Goal: Task Accomplishment & Management: Manage account settings

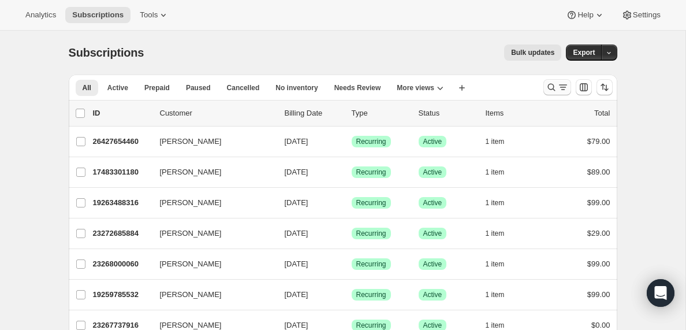
click at [562, 88] on icon "Search and filter results" at bounding box center [564, 87] width 12 height 12
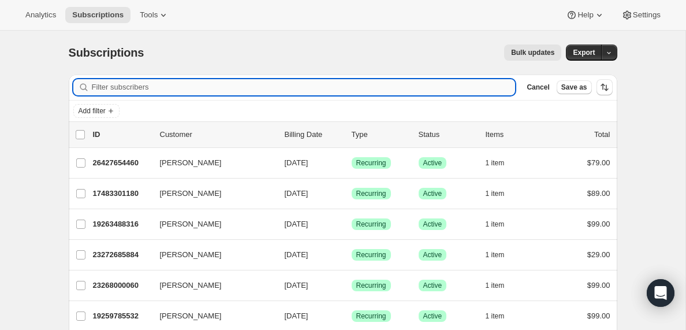
click at [159, 85] on input "Filter subscribers" at bounding box center [304, 87] width 424 height 16
paste input "[EMAIL_ADDRESS][DOMAIN_NAME]"
type input "[EMAIL_ADDRESS][DOMAIN_NAME]"
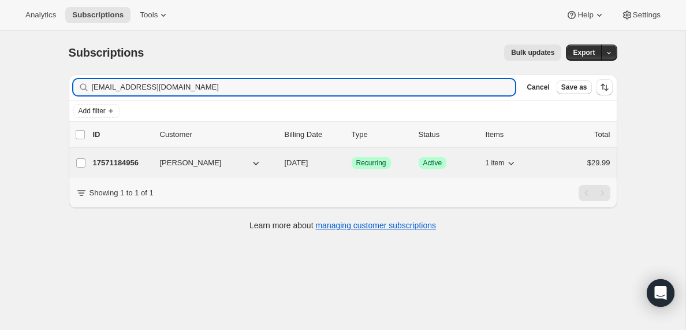
click at [134, 163] on p "17571184956" at bounding box center [122, 163] width 58 height 12
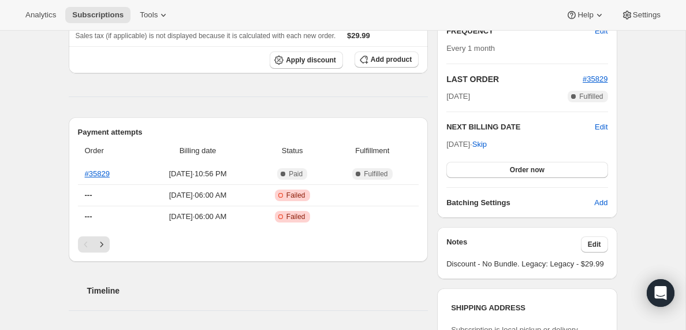
scroll to position [220, 0]
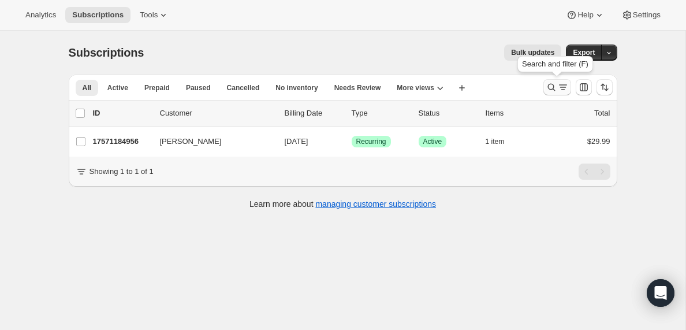
click at [556, 88] on icon "Search and filter results" at bounding box center [552, 87] width 12 height 12
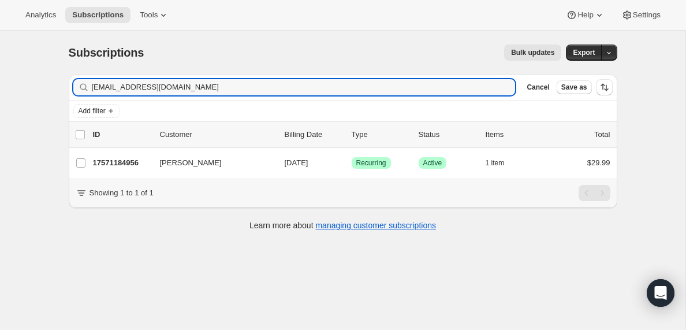
drag, startPoint x: 209, startPoint y: 91, endPoint x: 28, endPoint y: 89, distance: 180.8
click at [28, 89] on div "Subscriptions. This page is ready Subscriptions Bulk updates More actions Bulk …" at bounding box center [343, 196] width 686 height 330
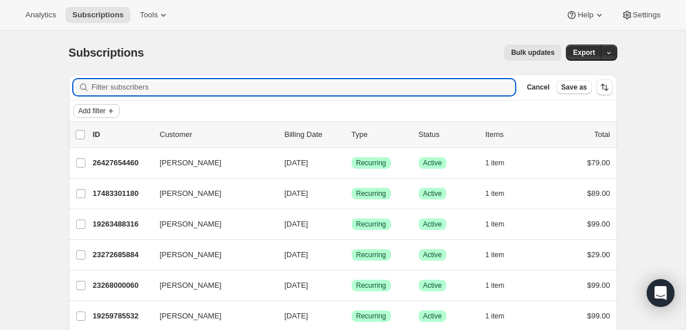
click at [104, 109] on span "Add filter" at bounding box center [92, 110] width 27 height 9
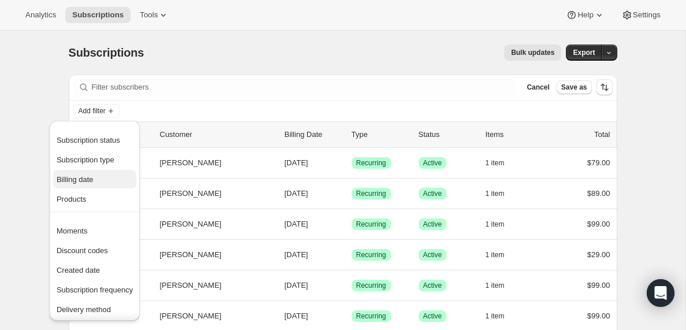
click at [90, 180] on span "Billing date" at bounding box center [75, 179] width 37 height 9
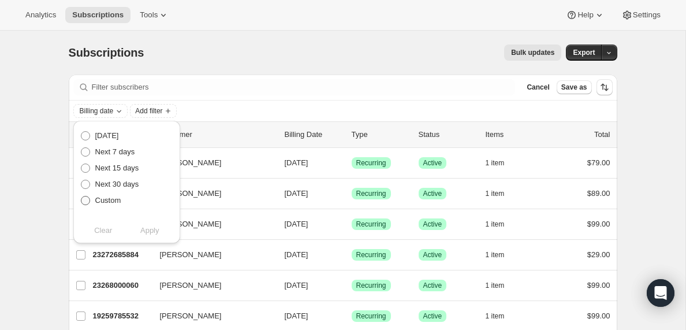
click at [86, 199] on span at bounding box center [85, 200] width 9 height 9
click at [81, 196] on input "Custom" at bounding box center [81, 196] width 1 height 1
radio input "true"
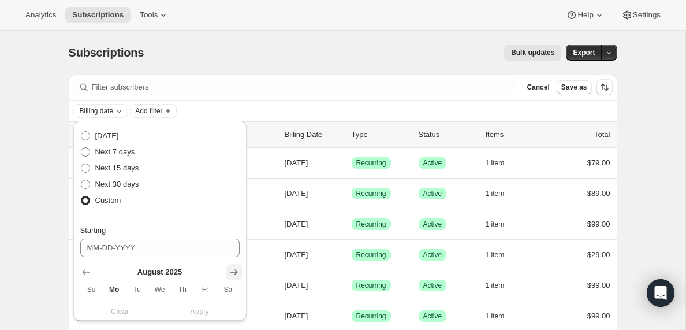
click at [232, 272] on icon "Show next month, September 2025" at bounding box center [234, 272] width 8 height 6
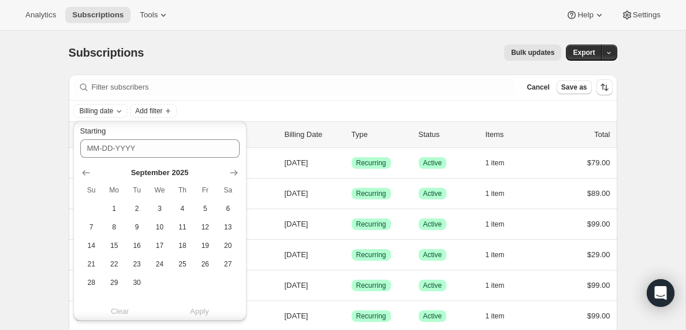
scroll to position [101, 0]
click at [120, 262] on span "22" at bounding box center [113, 262] width 13 height 9
type input "[DATE]"
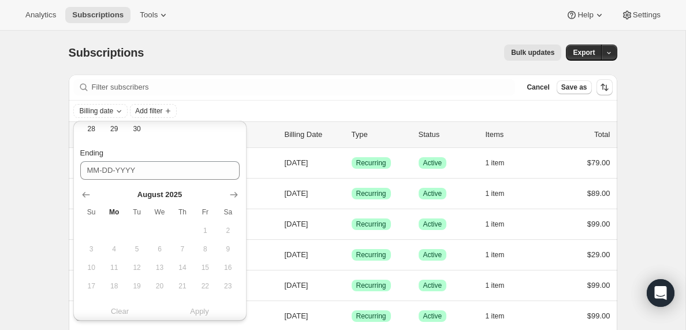
scroll to position [256, 0]
click at [232, 191] on icon "Show next month, September 2025" at bounding box center [234, 192] width 8 height 6
click at [183, 283] on span "25" at bounding box center [182, 282] width 13 height 9
type input "[DATE]"
click at [203, 312] on span "Apply" at bounding box center [199, 312] width 19 height 12
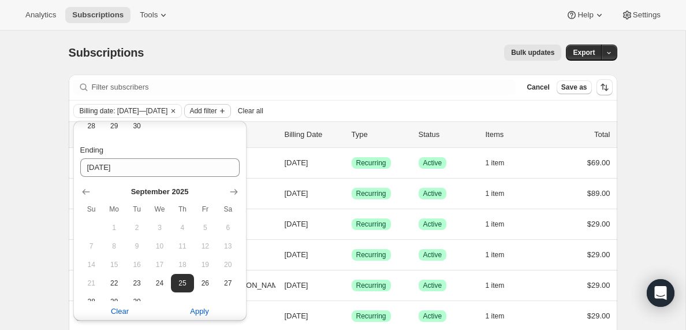
click at [217, 111] on span "Add filter" at bounding box center [202, 110] width 27 height 9
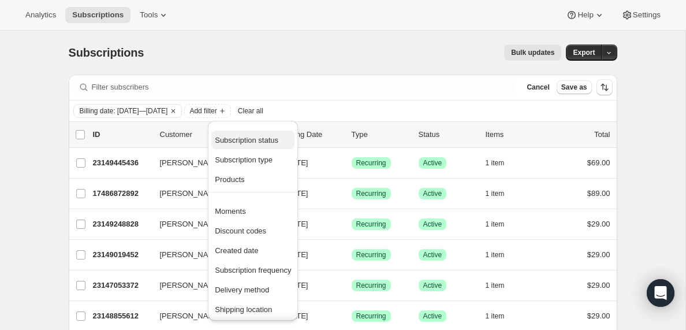
click at [251, 141] on span "Subscription status" at bounding box center [247, 140] width 64 height 9
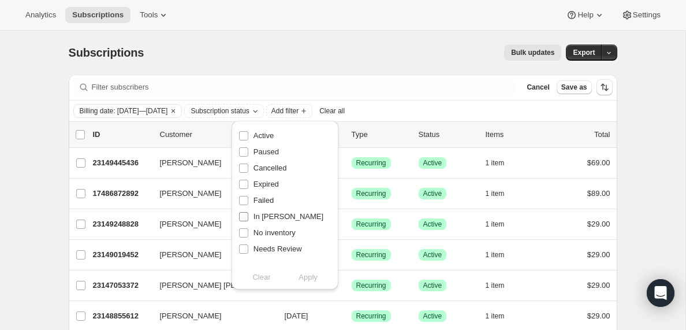
click at [244, 218] on input "In [PERSON_NAME]" at bounding box center [243, 216] width 9 height 9
checkbox input "true"
click at [307, 280] on span "Apply" at bounding box center [308, 278] width 19 height 12
click at [81, 136] on input "0 selected" at bounding box center [80, 134] width 9 height 9
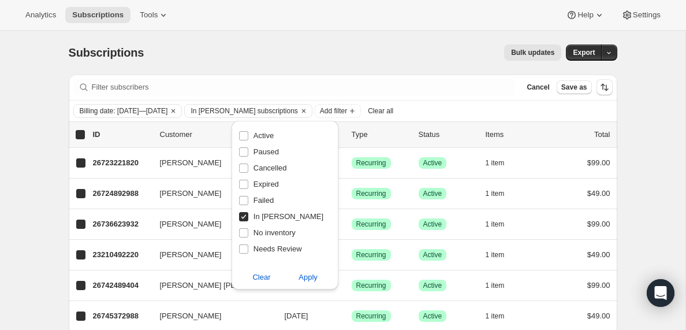
checkbox input "true"
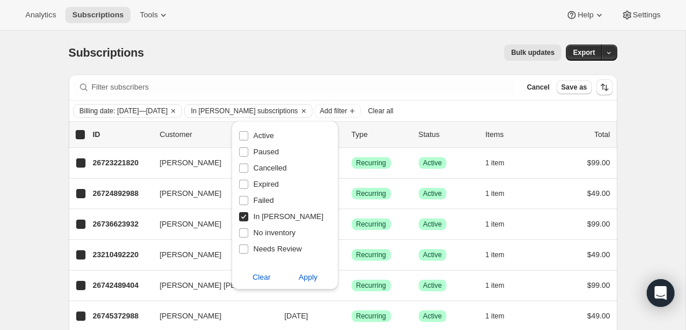
checkbox input "true"
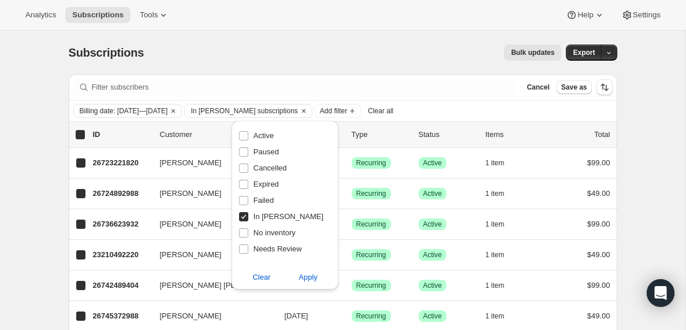
checkbox input "true"
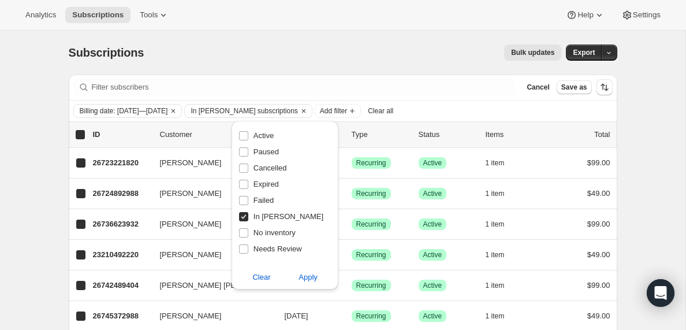
checkbox input "true"
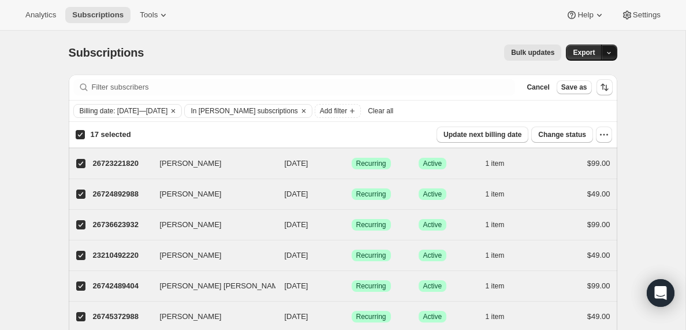
click at [609, 52] on icon "button" at bounding box center [609, 53] width 8 height 8
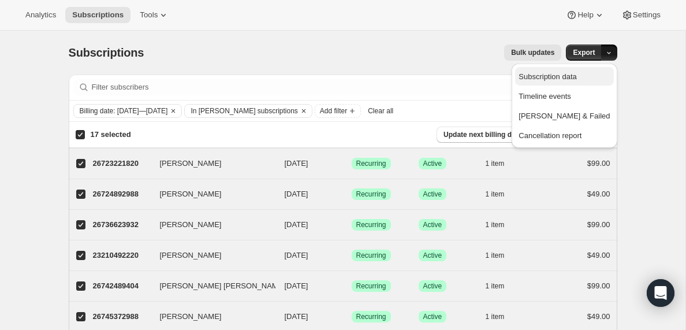
click at [570, 75] on span "Subscription data" at bounding box center [548, 76] width 58 height 9
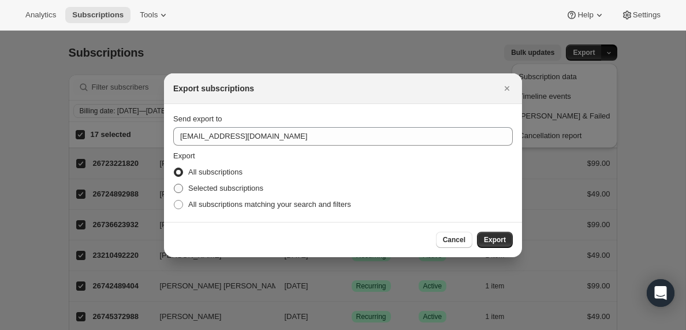
click at [179, 190] on span ":rde:" at bounding box center [178, 188] width 9 height 9
click at [174, 184] on input "Selected subscriptions" at bounding box center [174, 184] width 1 height 1
radio input "true"
click at [496, 237] on span "Export" at bounding box center [495, 239] width 22 height 9
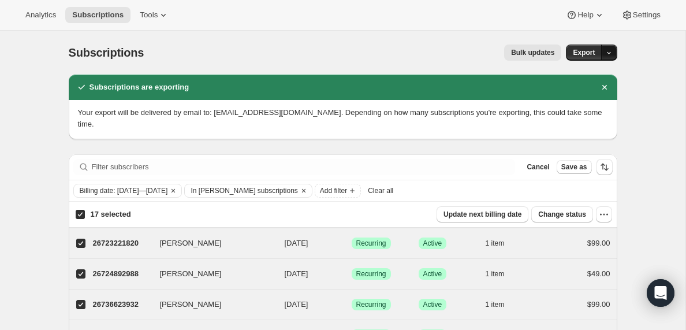
click at [609, 50] on icon "button" at bounding box center [609, 53] width 8 height 8
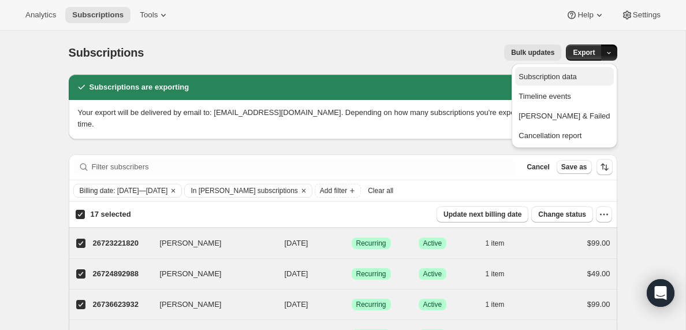
click at [563, 77] on span "Subscription data" at bounding box center [548, 76] width 58 height 9
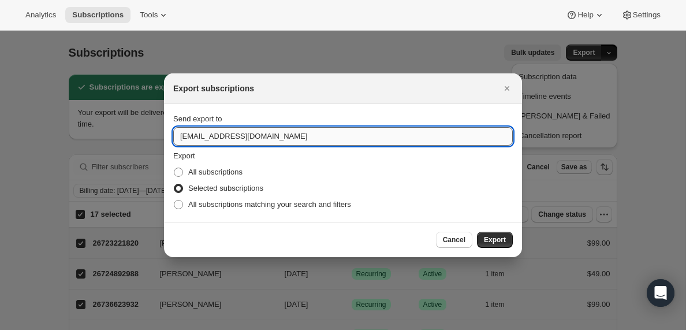
click at [207, 137] on input "[EMAIL_ADDRESS][DOMAIN_NAME]" at bounding box center [343, 136] width 340 height 18
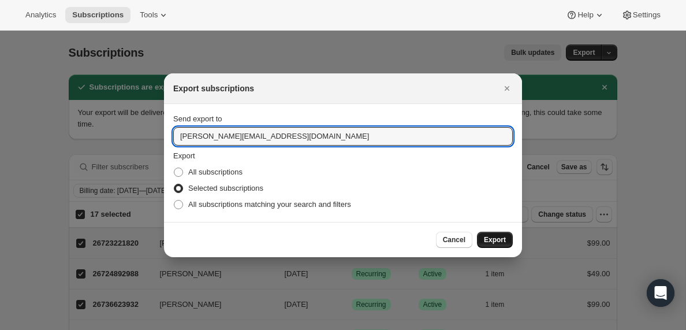
type input "[PERSON_NAME][EMAIL_ADDRESS][DOMAIN_NAME]"
click at [500, 236] on span "Export" at bounding box center [495, 239] width 22 height 9
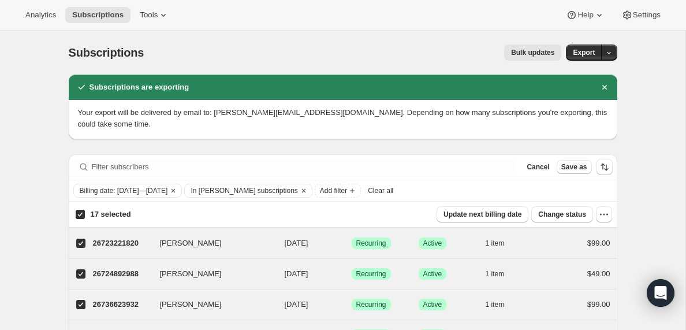
click at [393, 191] on span "Clear all" at bounding box center [380, 190] width 25 height 9
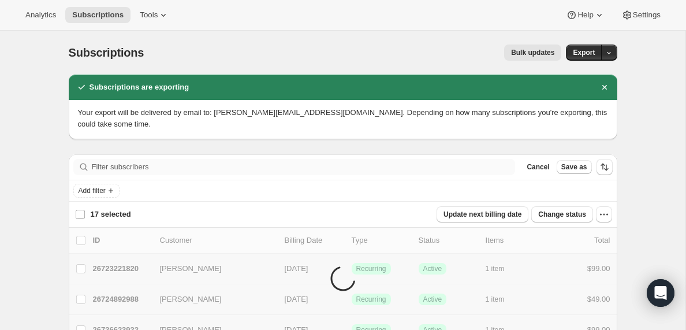
checkbox input "false"
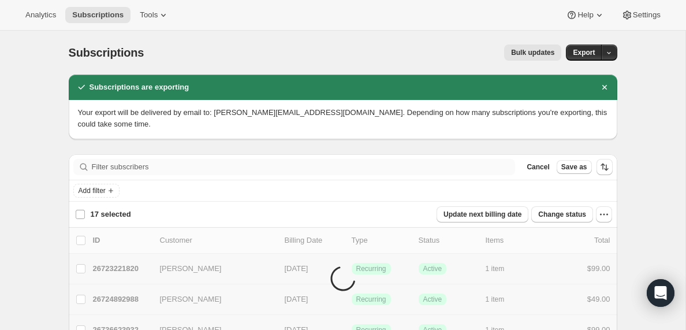
checkbox input "false"
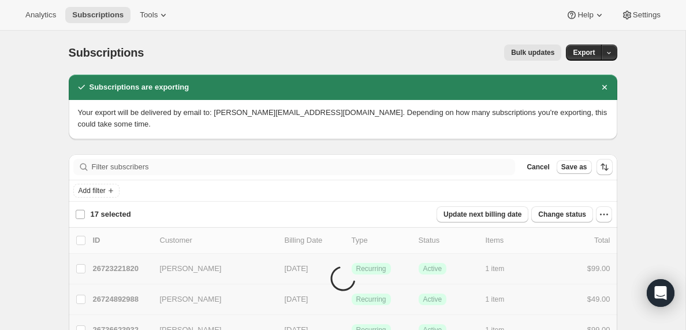
checkbox input "false"
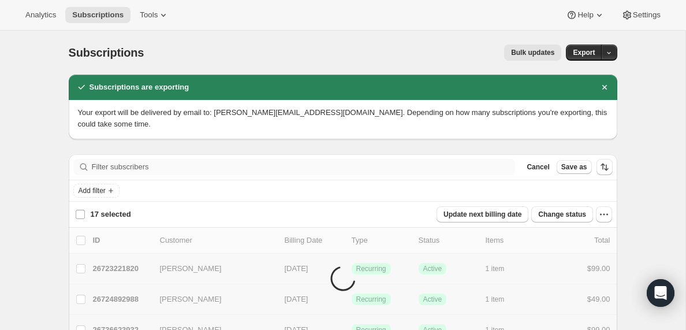
checkbox input "false"
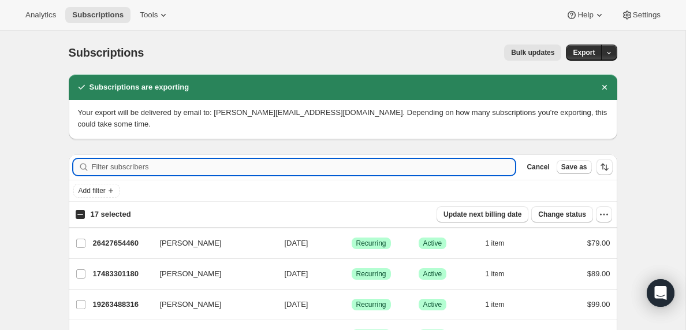
click at [137, 173] on input "Filter subscribers" at bounding box center [304, 167] width 424 height 16
paste input "[EMAIL_ADDRESS][DOMAIN_NAME]"
type input "[EMAIL_ADDRESS][DOMAIN_NAME]"
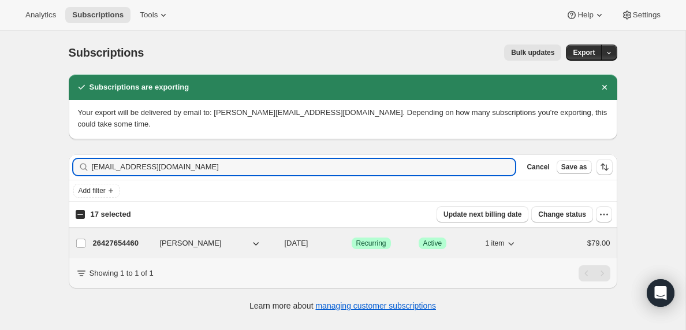
click at [109, 239] on p "26427654460" at bounding box center [122, 243] width 58 height 12
checkbox input "true"
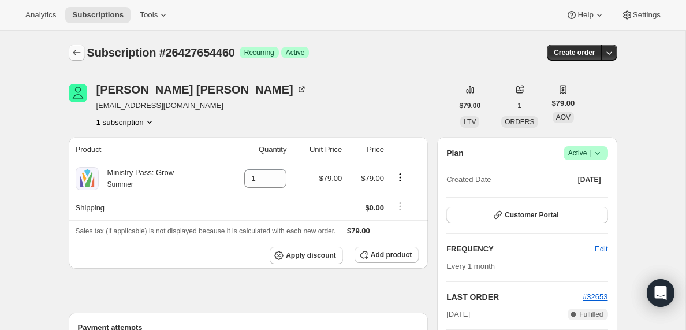
click at [76, 51] on icon "Subscriptions" at bounding box center [77, 53] width 12 height 12
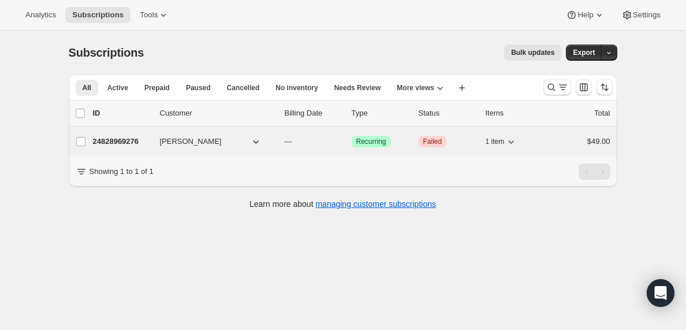
click at [128, 140] on p "24828969276" at bounding box center [122, 142] width 58 height 12
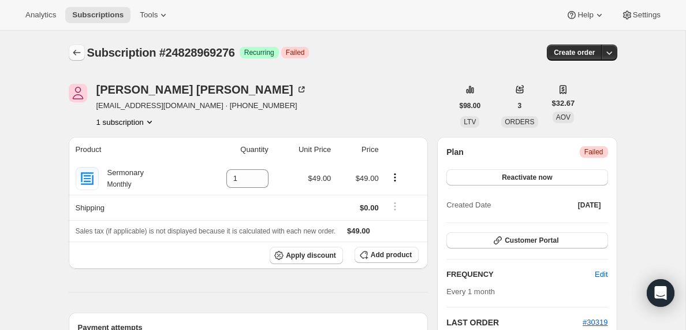
click at [76, 53] on icon "Subscriptions" at bounding box center [77, 53] width 12 height 12
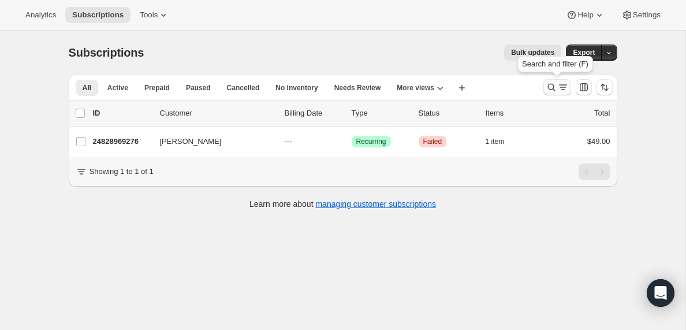
click at [561, 87] on icon "Search and filter results" at bounding box center [563, 87] width 6 height 1
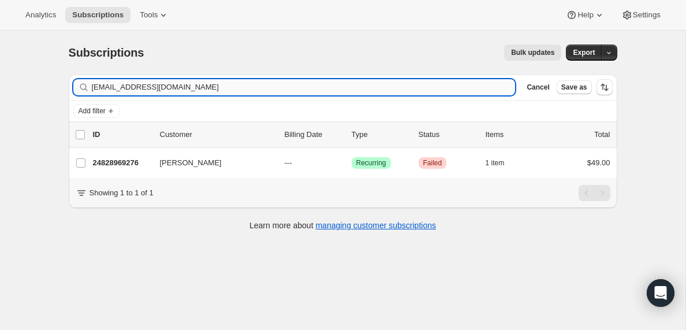
click at [168, 80] on input "[EMAIL_ADDRESS][DOMAIN_NAME]" at bounding box center [304, 87] width 424 height 16
click at [141, 84] on input "[EMAIL_ADDRESS][DOMAIN_NAME]" at bounding box center [293, 87] width 403 height 16
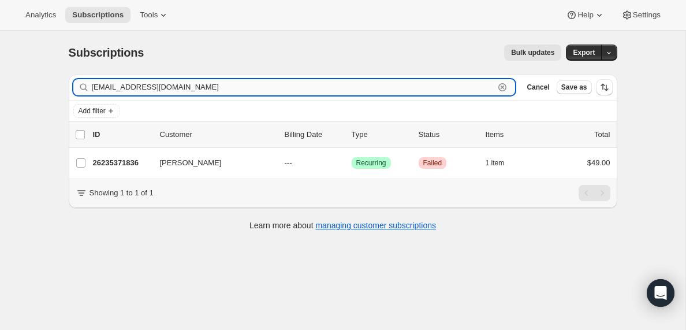
click at [141, 84] on input "[EMAIL_ADDRESS][DOMAIN_NAME]" at bounding box center [293, 87] width 403 height 16
paste input "[EMAIL_ADDRESS]"
click at [148, 86] on input "[EMAIL_ADDRESS][DOMAIN_NAME]" at bounding box center [293, 87] width 403 height 16
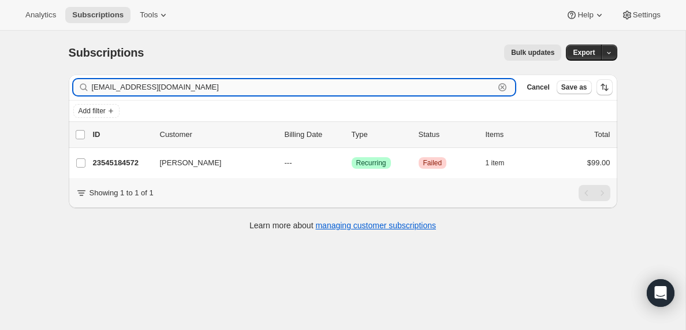
click at [148, 86] on input "[EMAIL_ADDRESS][DOMAIN_NAME]" at bounding box center [293, 87] width 403 height 16
paste input "[EMAIL_ADDRESS]"
click at [142, 92] on input "[EMAIL_ADDRESS][DOMAIN_NAME]" at bounding box center [293, 87] width 403 height 16
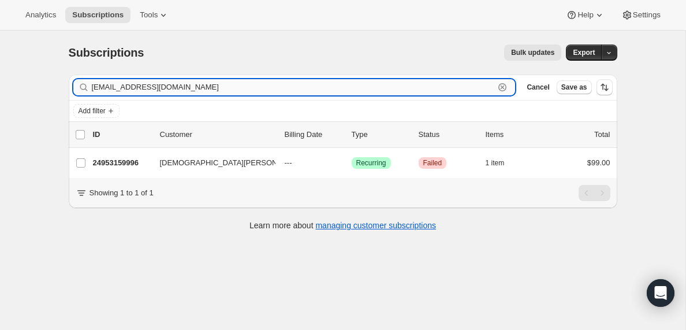
click at [142, 92] on input "[EMAIL_ADDRESS][DOMAIN_NAME]" at bounding box center [293, 87] width 403 height 16
paste input "[EMAIL_ADDRESS][DOMAIN_NAME]"
click at [183, 88] on input "[EMAIL_ADDRESS][DOMAIN_NAME]" at bounding box center [293, 87] width 403 height 16
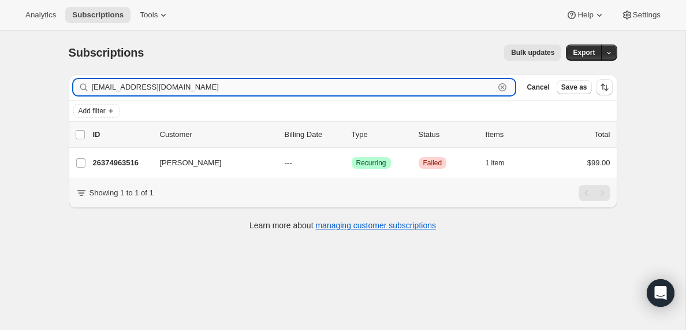
click at [183, 88] on input "[EMAIL_ADDRESS][DOMAIN_NAME]" at bounding box center [293, 87] width 403 height 16
paste input "[EMAIL_ADDRESS][DOMAIN_NAME]"
click at [192, 87] on input "[EMAIL_ADDRESS][DOMAIN_NAME]" at bounding box center [293, 87] width 403 height 16
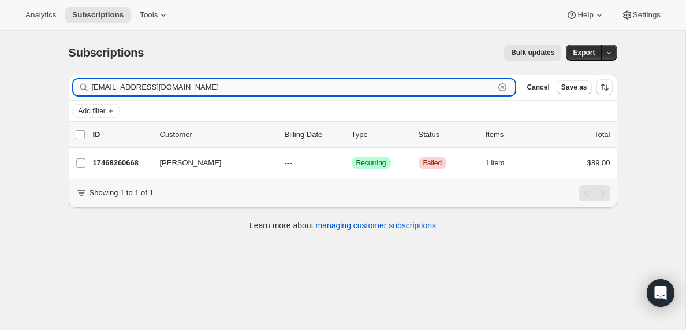
click at [192, 87] on input "[EMAIL_ADDRESS][DOMAIN_NAME]" at bounding box center [293, 87] width 403 height 16
paste input "[EMAIL_ADDRESS]"
click at [144, 83] on input "[EMAIL_ADDRESS][DOMAIN_NAME]" at bounding box center [293, 87] width 403 height 16
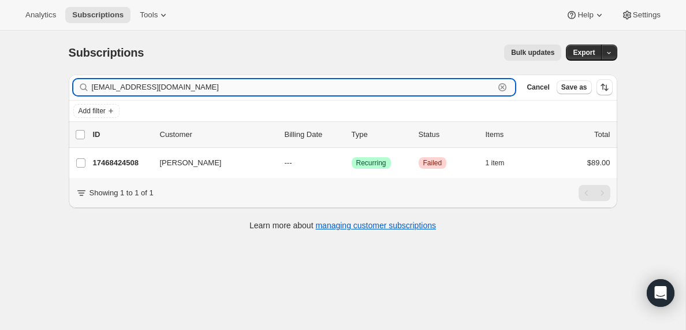
click at [144, 83] on input "[EMAIL_ADDRESS][DOMAIN_NAME]" at bounding box center [293, 87] width 403 height 16
paste input "[EMAIL_ADDRESS]"
type input "[EMAIL_ADDRESS][DOMAIN_NAME]"
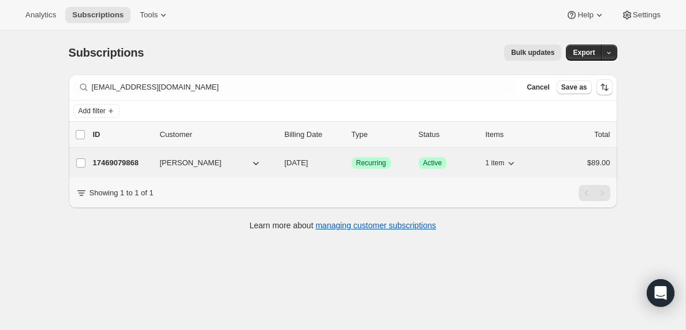
click at [126, 165] on p "17469079868" at bounding box center [122, 163] width 58 height 12
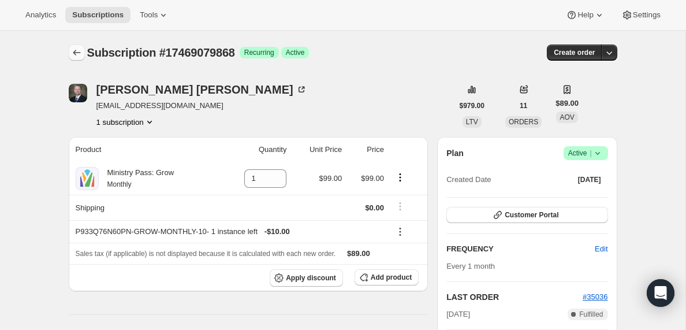
click at [73, 51] on icon "Subscriptions" at bounding box center [77, 53] width 12 height 12
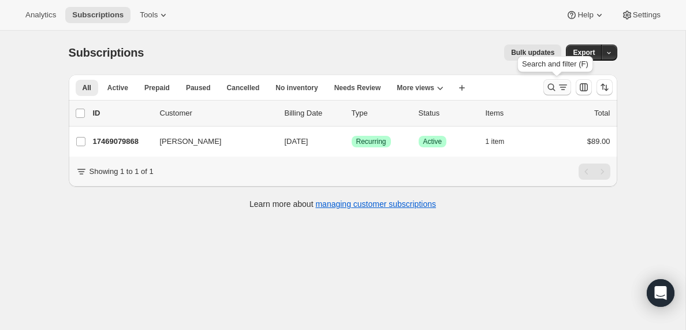
click at [558, 89] on icon "Search and filter results" at bounding box center [564, 87] width 12 height 12
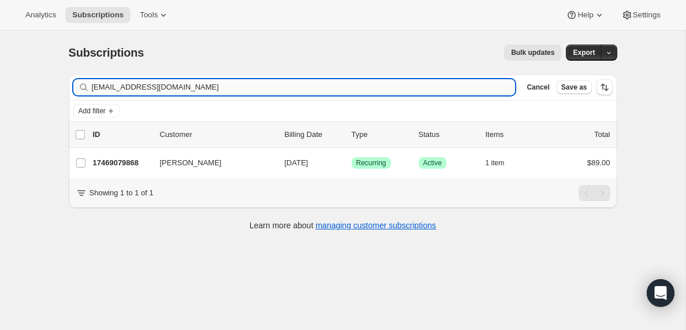
click at [176, 86] on input "[EMAIL_ADDRESS][DOMAIN_NAME]" at bounding box center [304, 87] width 424 height 16
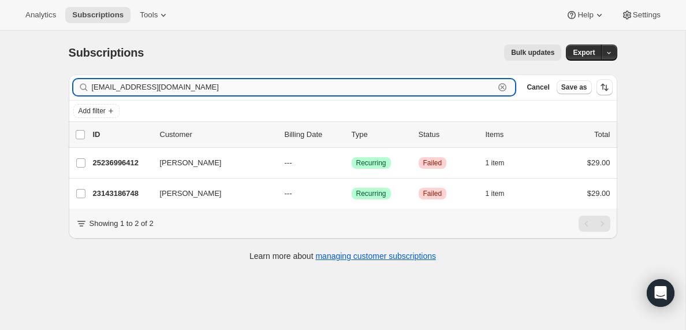
click at [133, 87] on input "[EMAIL_ADDRESS][DOMAIN_NAME]" at bounding box center [293, 87] width 403 height 16
paste input "pocketbookman2244jj@gmai"
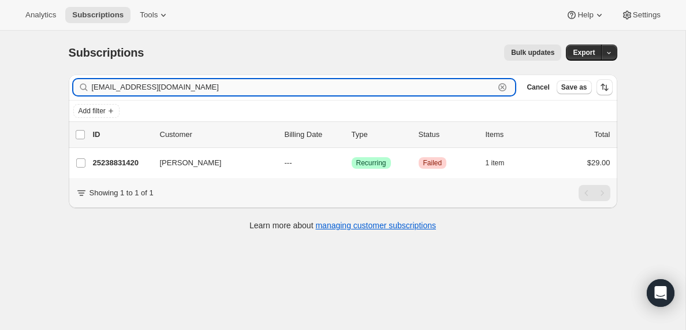
click at [203, 88] on input "[EMAIL_ADDRESS][DOMAIN_NAME]" at bounding box center [293, 87] width 403 height 16
paste input "[PERSON_NAME].[PERSON_NAME]"
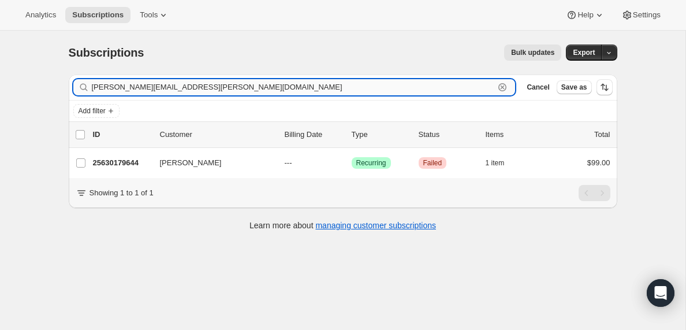
click at [190, 87] on input "[PERSON_NAME][EMAIL_ADDRESS][PERSON_NAME][DOMAIN_NAME]" at bounding box center [293, 87] width 403 height 16
paste input "[EMAIL_ADDRESS]"
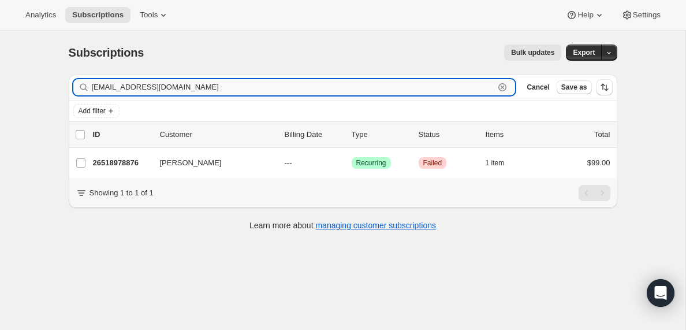
click at [189, 84] on input "[EMAIL_ADDRESS][DOMAIN_NAME]" at bounding box center [293, 87] width 403 height 16
paste input "[EMAIL_ADDRESS]"
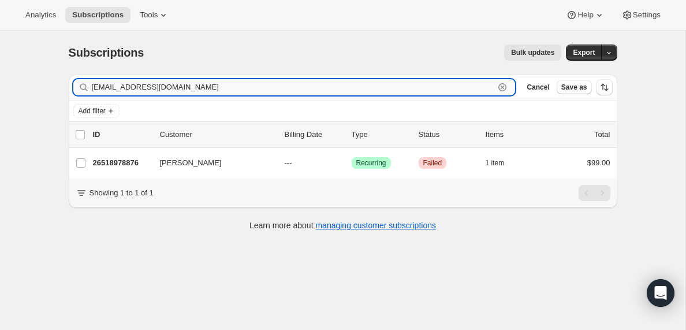
type input "[EMAIL_ADDRESS][DOMAIN_NAME]"
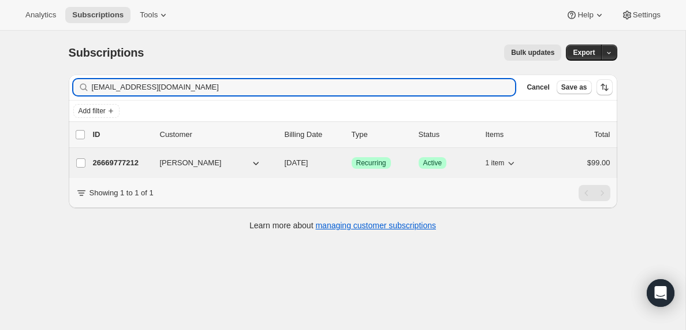
click at [117, 164] on p "26669777212" at bounding box center [122, 163] width 58 height 12
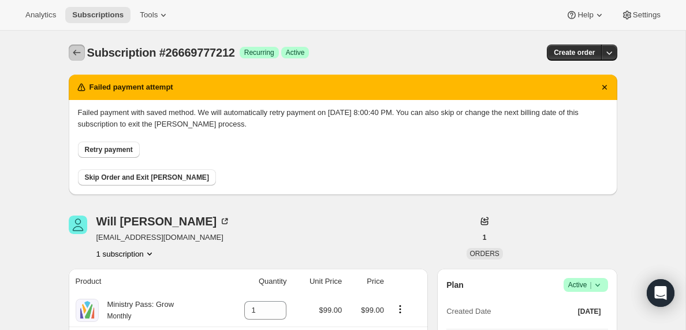
click at [72, 54] on icon "Subscriptions" at bounding box center [77, 53] width 12 height 12
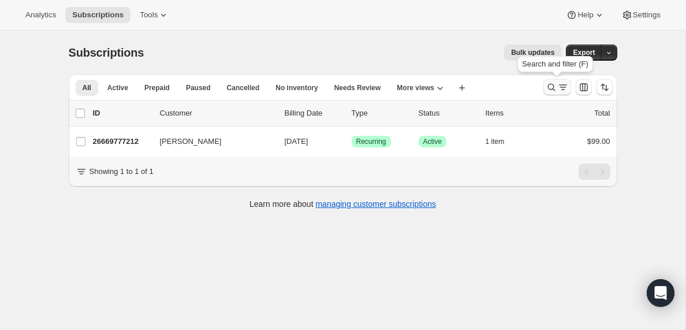
click at [558, 87] on icon "Search and filter results" at bounding box center [564, 87] width 12 height 12
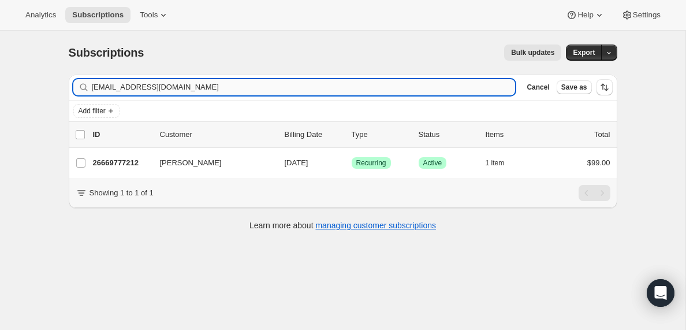
click at [196, 88] on input "[EMAIL_ADDRESS][DOMAIN_NAME]" at bounding box center [304, 87] width 424 height 16
type input "[EMAIL_ADDRESS][DOMAIN_NAME]"
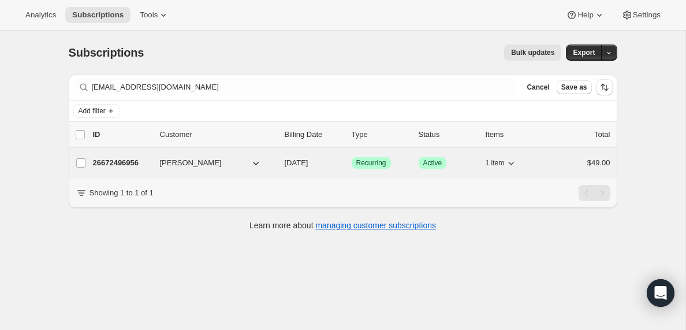
click at [127, 165] on p "26672496956" at bounding box center [122, 163] width 58 height 12
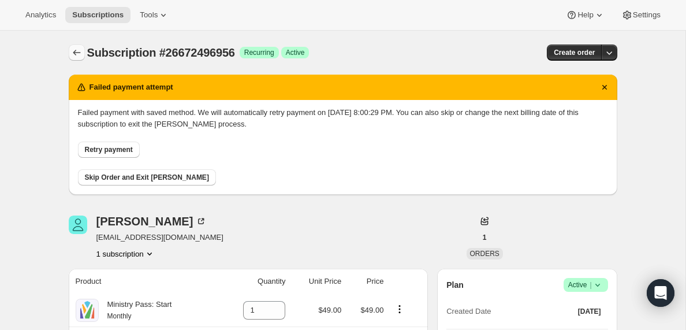
click at [74, 52] on icon "Subscriptions" at bounding box center [77, 53] width 8 height 6
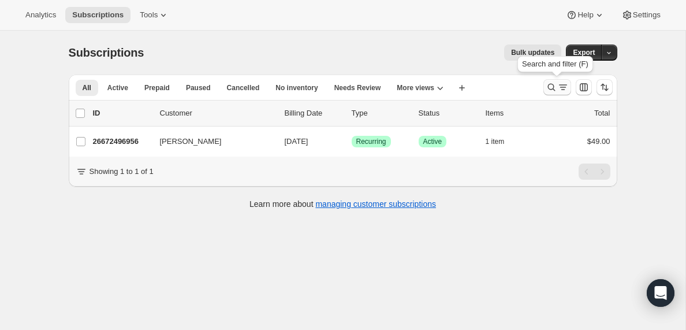
click at [555, 88] on icon "Search and filter results" at bounding box center [552, 87] width 12 height 12
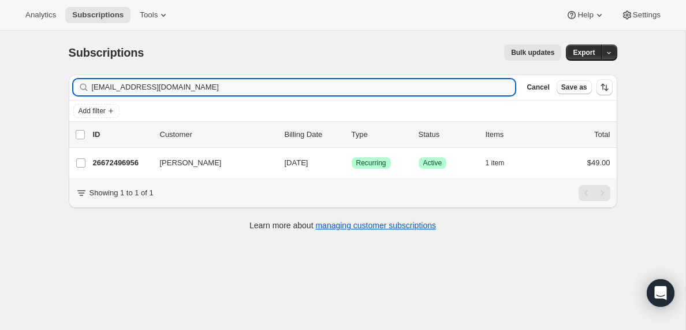
click at [127, 86] on input "[EMAIL_ADDRESS][DOMAIN_NAME]" at bounding box center [304, 87] width 424 height 16
type input "[EMAIL_ADDRESS][DOMAIN_NAME]"
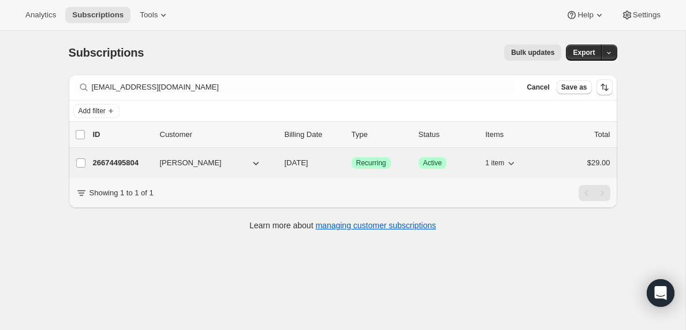
click at [133, 162] on p "26674495804" at bounding box center [122, 163] width 58 height 12
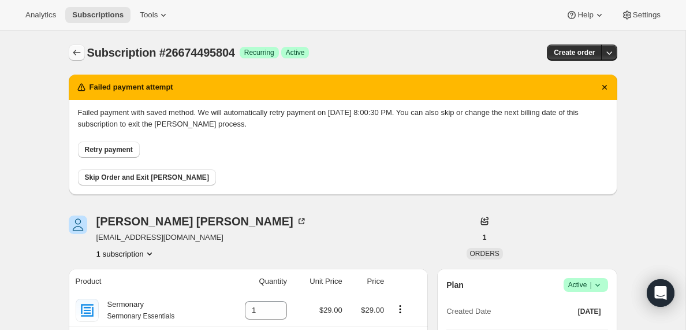
click at [75, 52] on icon "Subscriptions" at bounding box center [77, 53] width 12 height 12
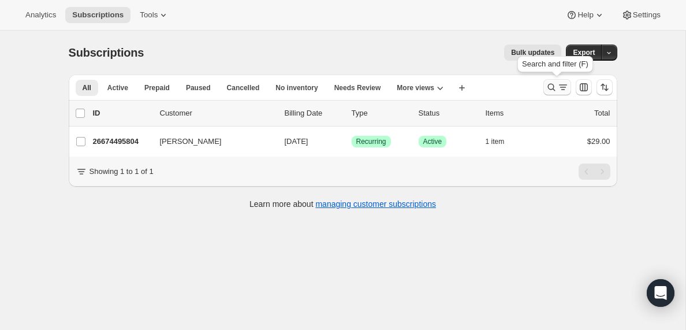
click at [558, 88] on icon "Search and filter results" at bounding box center [564, 87] width 12 height 12
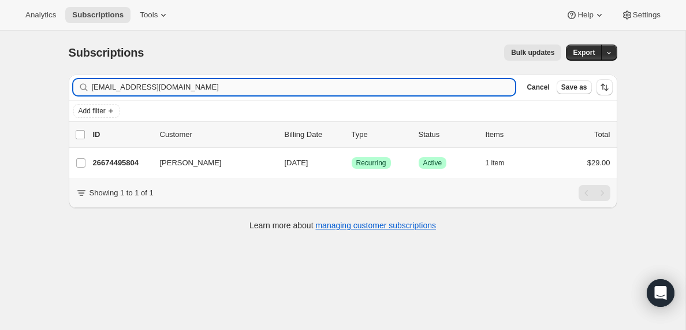
click at [187, 90] on input "[EMAIL_ADDRESS][DOMAIN_NAME]" at bounding box center [304, 87] width 424 height 16
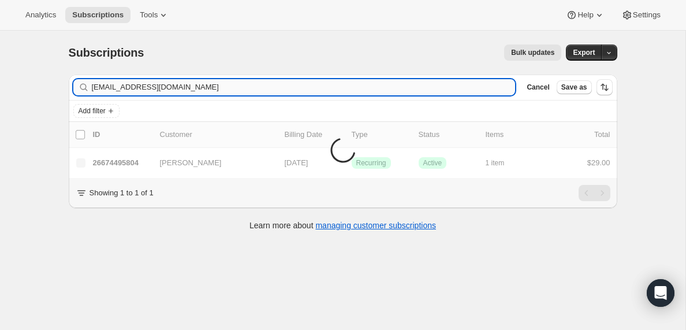
type input "[EMAIL_ADDRESS][DOMAIN_NAME]"
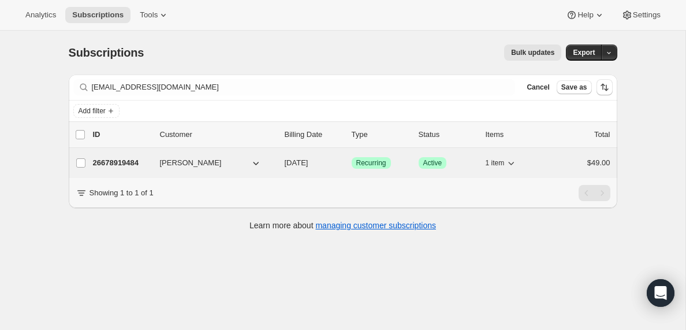
click at [117, 163] on p "26678919484" at bounding box center [122, 163] width 58 height 12
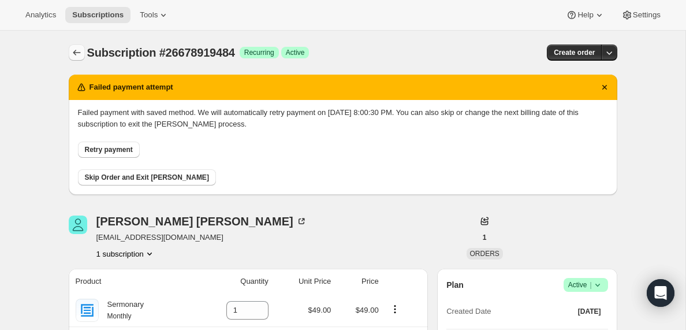
click at [77, 54] on icon "Subscriptions" at bounding box center [77, 53] width 12 height 12
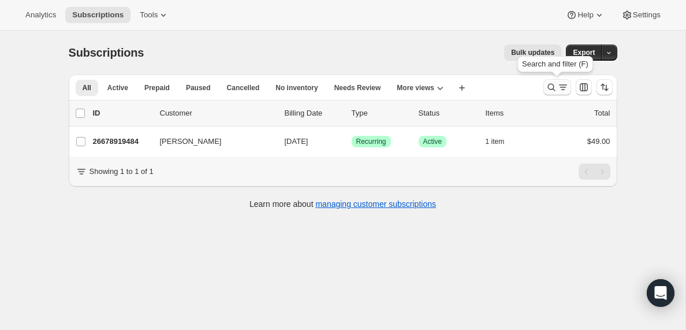
click at [559, 87] on icon "Search and filter results" at bounding box center [564, 87] width 12 height 12
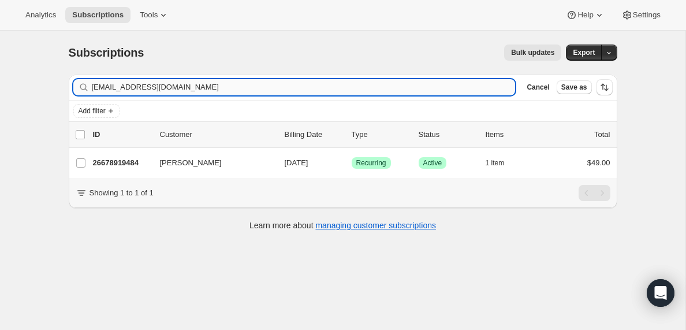
click at [183, 87] on input "[EMAIL_ADDRESS][DOMAIN_NAME]" at bounding box center [304, 87] width 424 height 16
type input "[EMAIL_ADDRESS][DOMAIN_NAME]"
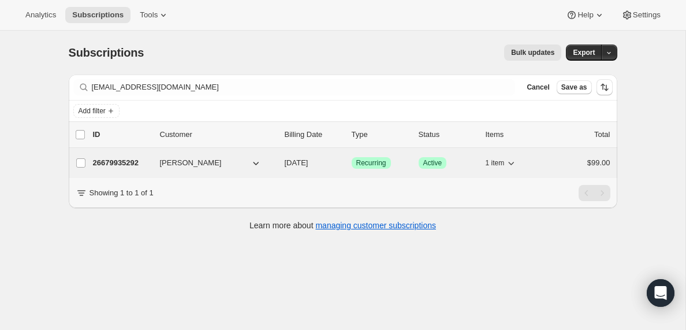
click at [121, 162] on p "26679935292" at bounding box center [122, 163] width 58 height 12
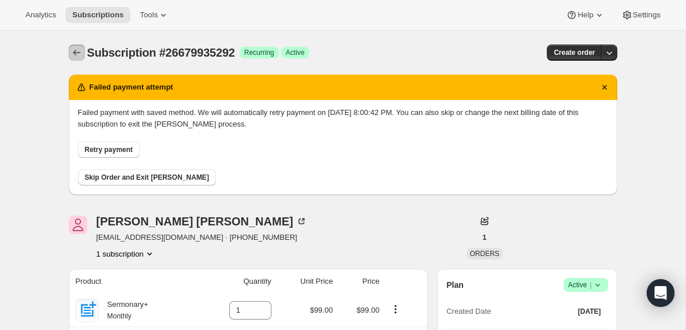
click at [74, 49] on icon "Subscriptions" at bounding box center [77, 53] width 12 height 12
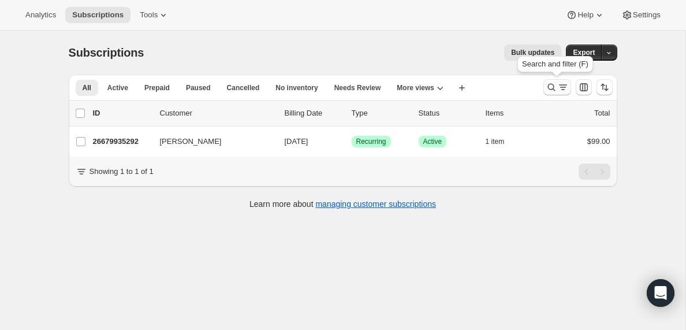
click at [558, 87] on icon "Search and filter results" at bounding box center [564, 87] width 12 height 12
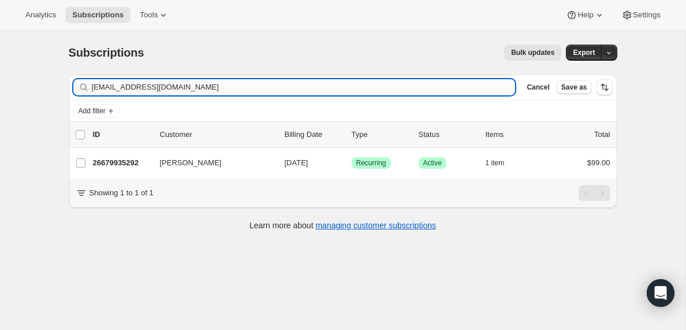
click at [165, 90] on input "[EMAIL_ADDRESS][DOMAIN_NAME]" at bounding box center [304, 87] width 424 height 16
type input "[EMAIL_ADDRESS][DOMAIN_NAME]"
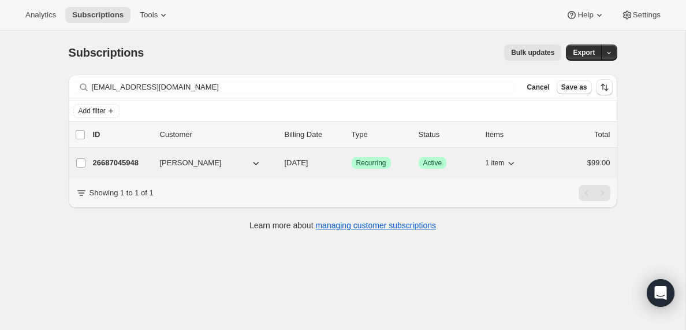
click at [115, 165] on p "26687045948" at bounding box center [122, 163] width 58 height 12
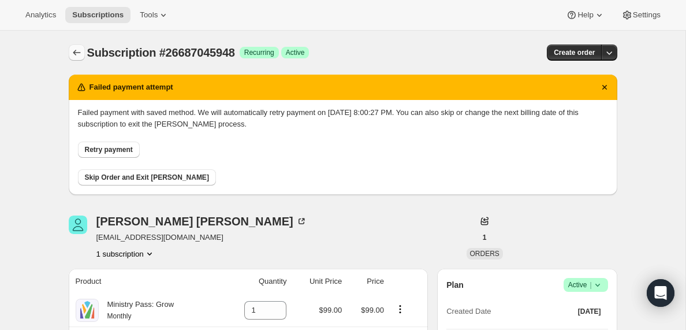
click at [73, 53] on icon "Subscriptions" at bounding box center [77, 53] width 8 height 6
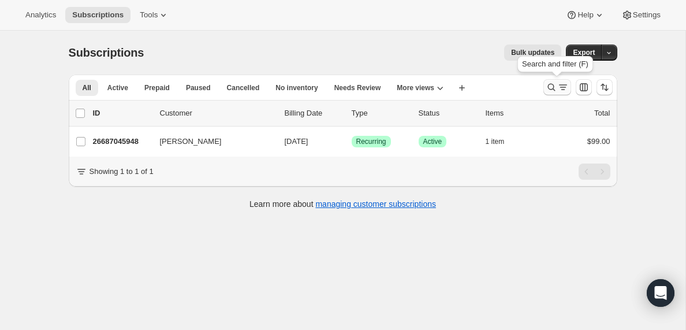
click at [555, 86] on icon "Search and filter results" at bounding box center [552, 87] width 12 height 12
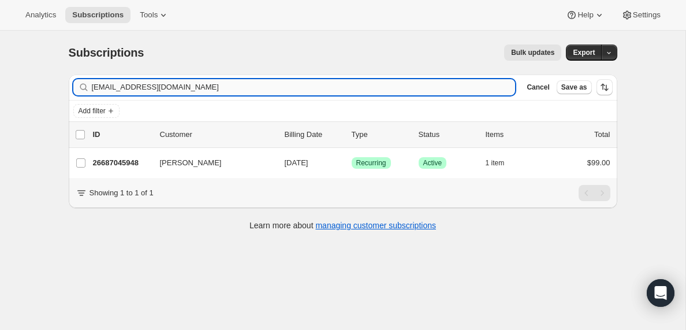
click at [196, 85] on input "[EMAIL_ADDRESS][DOMAIN_NAME]" at bounding box center [304, 87] width 424 height 16
type input "[EMAIL_ADDRESS][DOMAIN_NAME]"
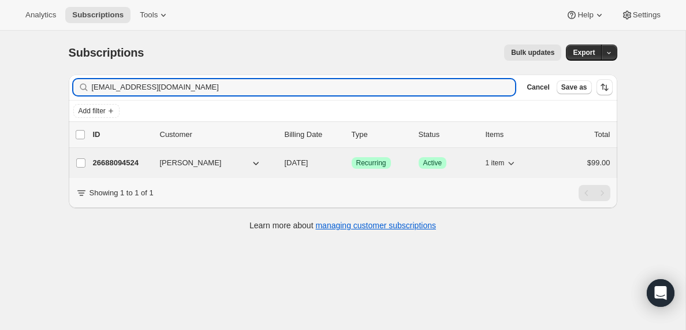
click at [117, 161] on p "26688094524" at bounding box center [122, 163] width 58 height 12
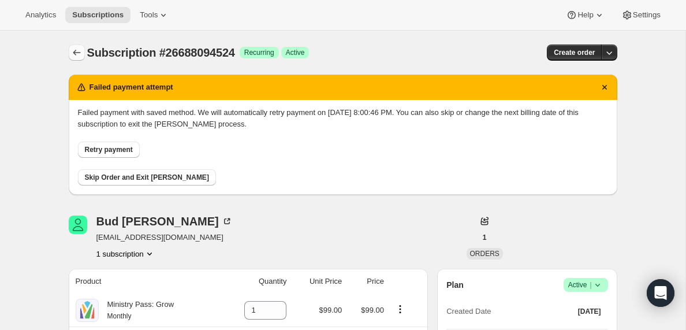
click at [75, 53] on icon "Subscriptions" at bounding box center [77, 53] width 12 height 12
